Goal: Navigation & Orientation: Understand site structure

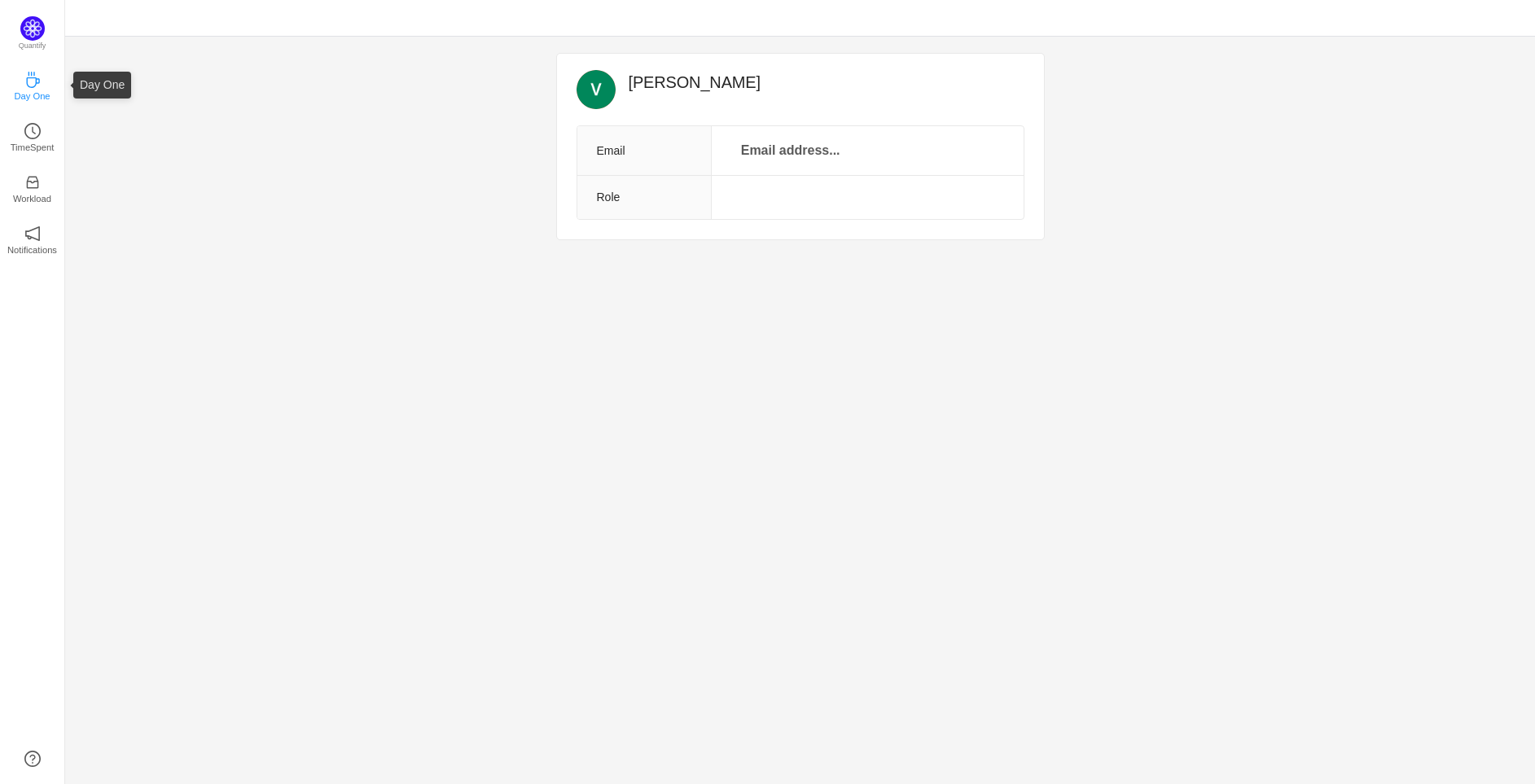
click at [23, 92] on p "Day One" at bounding box center [32, 96] width 36 height 15
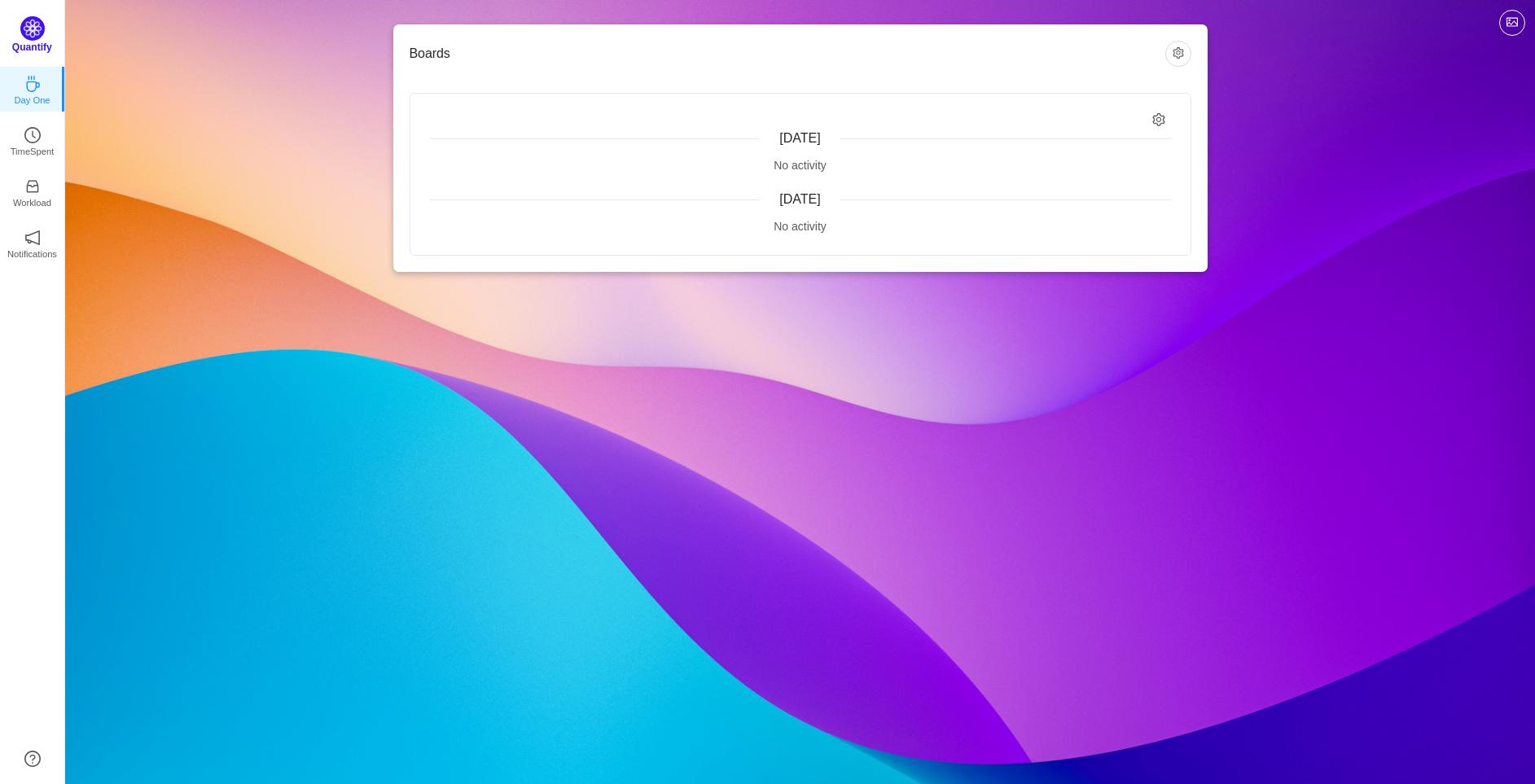
click at [31, 22] on img at bounding box center [32, 28] width 24 height 24
click at [34, 140] on p "TimeSpent" at bounding box center [32, 147] width 44 height 15
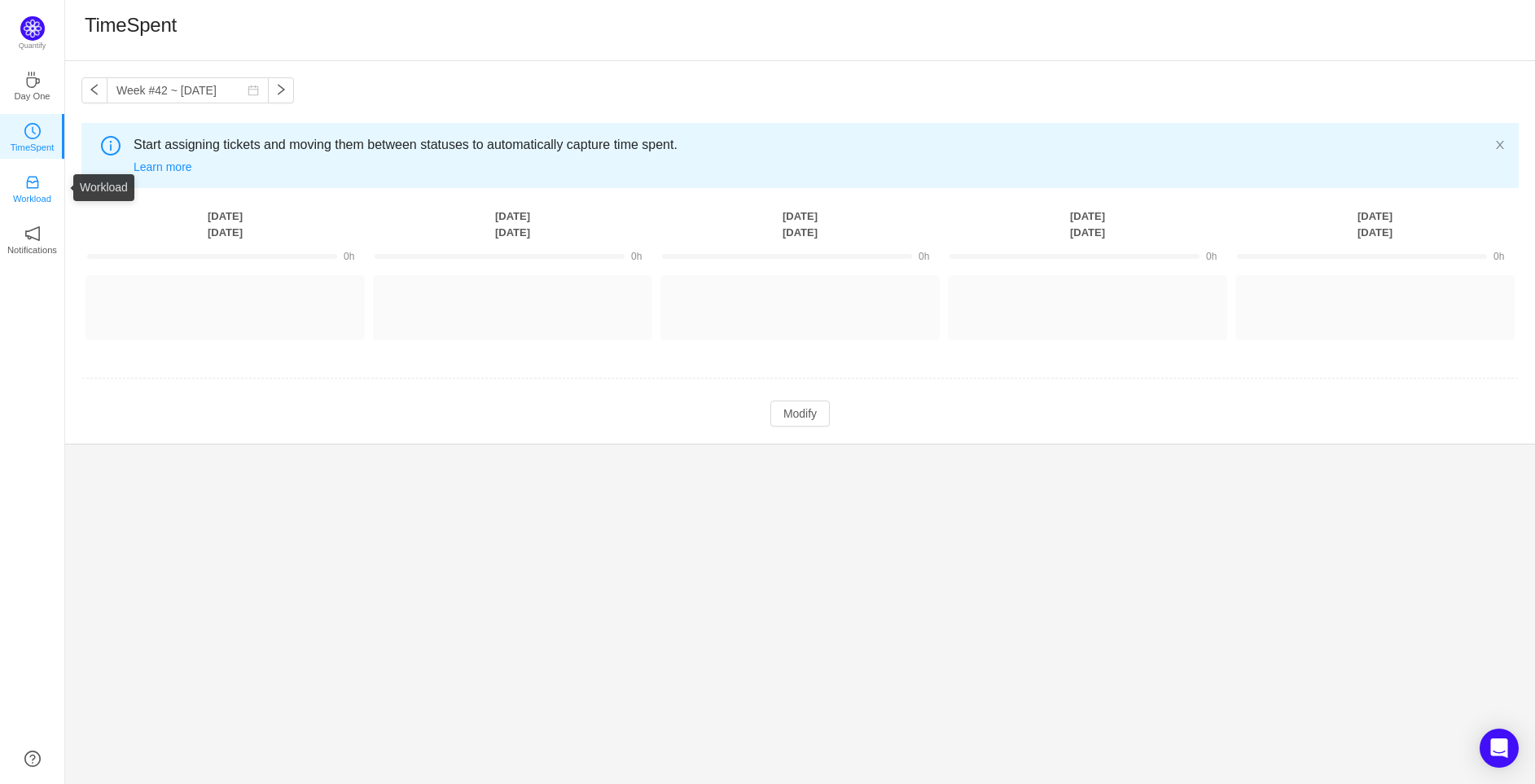
click at [24, 182] on link "Workload" at bounding box center [32, 187] width 17 height 17
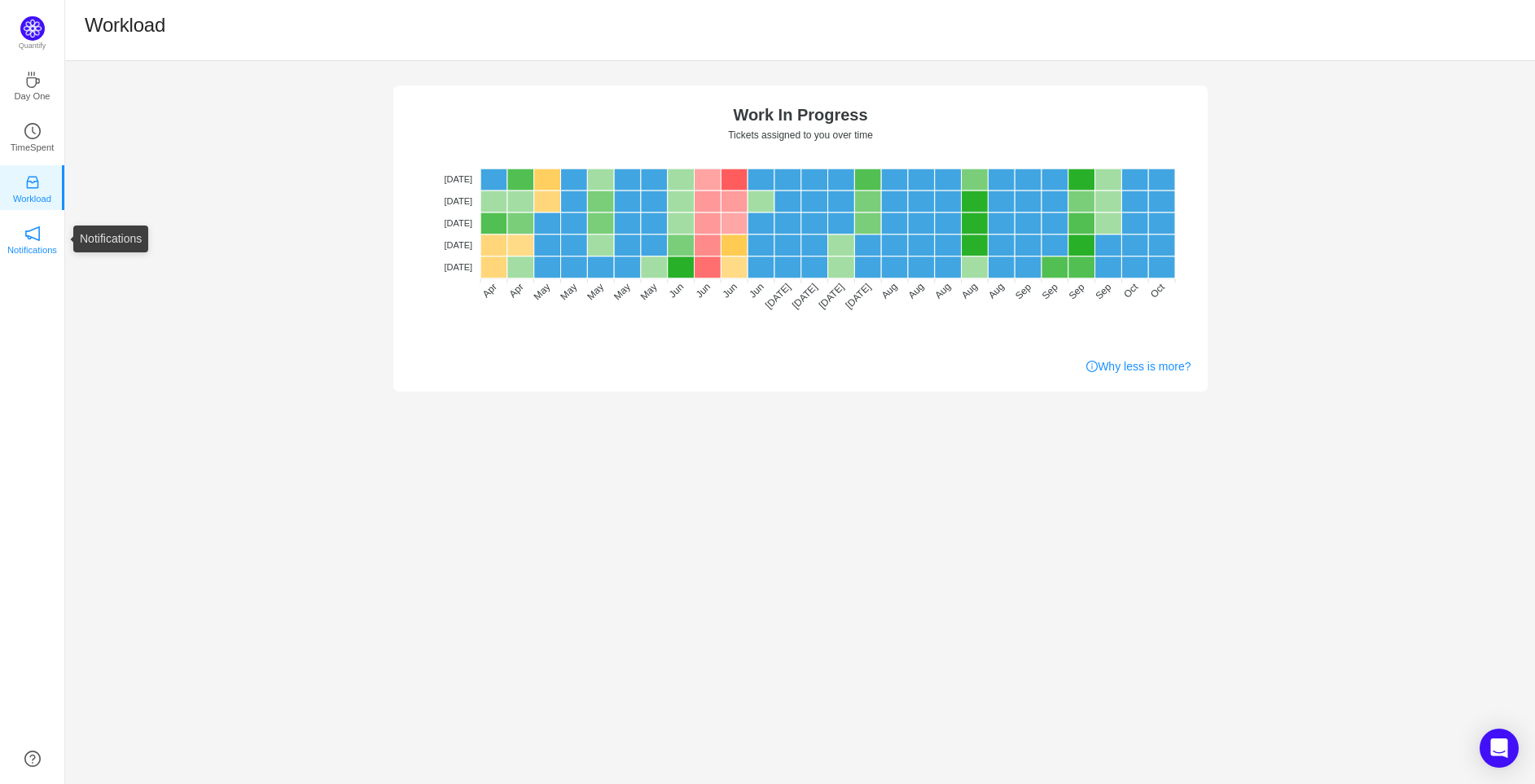
click at [26, 238] on icon "icon: notification" at bounding box center [32, 234] width 17 height 17
